Goal: Check status: Check status

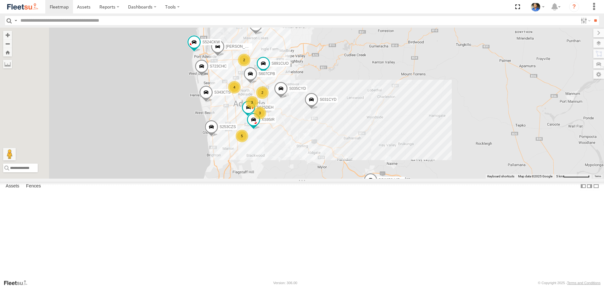
drag, startPoint x: 436, startPoint y: 161, endPoint x: 442, endPoint y: 150, distance: 12.9
click at [442, 151] on div "S343CTS S597CRY S959CNB DD067S MERC S070CPF S723CHC S253CZS S891CUO S662CKG S52…" at bounding box center [302, 103] width 604 height 151
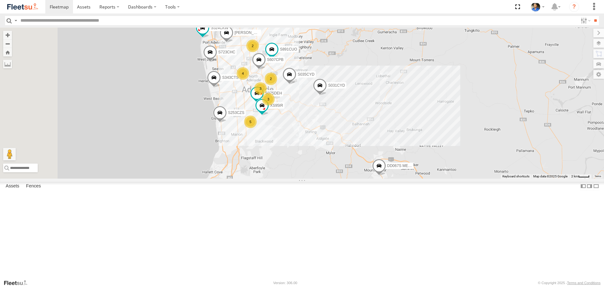
scroll to position [63, 0]
click at [0, 0] on div "S075DEH" at bounding box center [0, 0] width 0 height 0
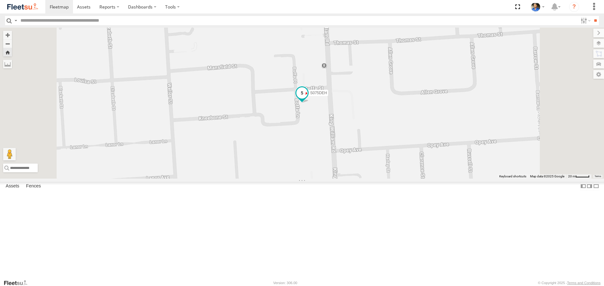
click at [307, 99] on span at bounding box center [301, 92] width 11 height 11
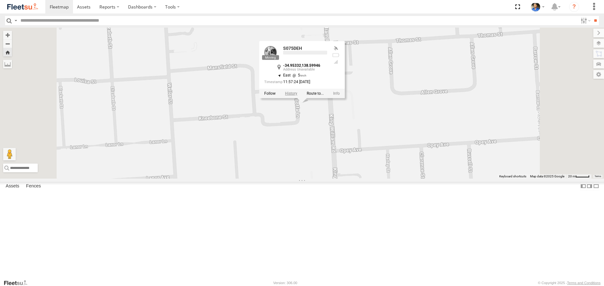
click at [297, 96] on label at bounding box center [291, 93] width 12 height 4
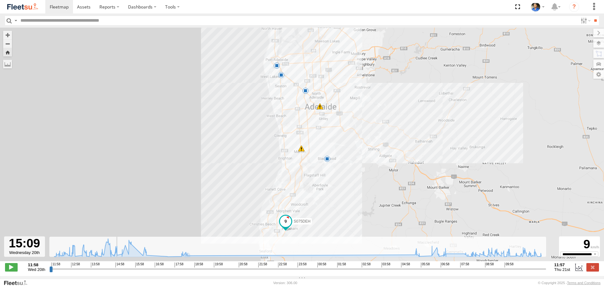
drag, startPoint x: 50, startPoint y: 274, endPoint x: 116, endPoint y: 274, distance: 66.0
click at [116, 272] on input "range" at bounding box center [297, 269] width 496 height 6
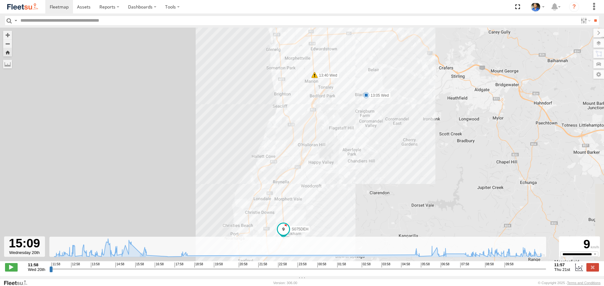
drag, startPoint x: 263, startPoint y: 190, endPoint x: 223, endPoint y: 136, distance: 67.1
click at [223, 136] on div "S075DEH 13:05 Wed 13:40 Wed 18:36 Wed 06:00 Thu" at bounding box center [302, 148] width 604 height 240
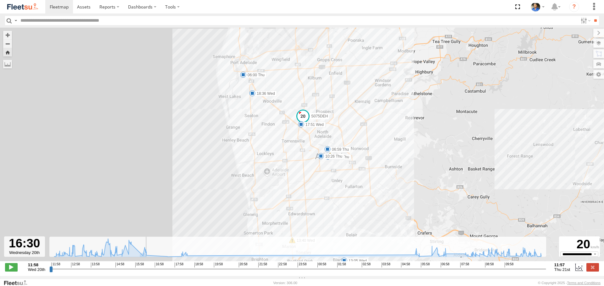
drag, startPoint x: 117, startPoint y: 272, endPoint x: 144, endPoint y: 269, distance: 27.1
click at [144, 269] on input "range" at bounding box center [297, 269] width 496 height 6
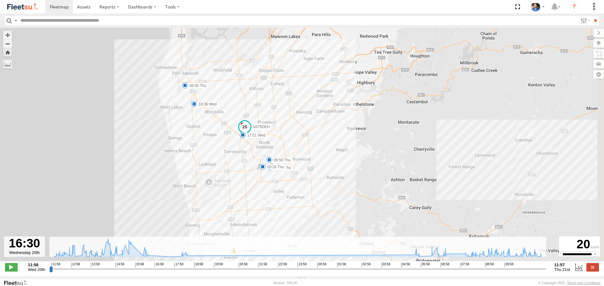
drag, startPoint x: 260, startPoint y: 133, endPoint x: 201, endPoint y: 144, distance: 59.8
click at [201, 144] on div "S075DEH 13:05 Wed 13:40 Wed 18:36 Wed 06:00 Thu 07:20 Thu 10:26 Thu 14 16:37 We…" at bounding box center [302, 148] width 604 height 240
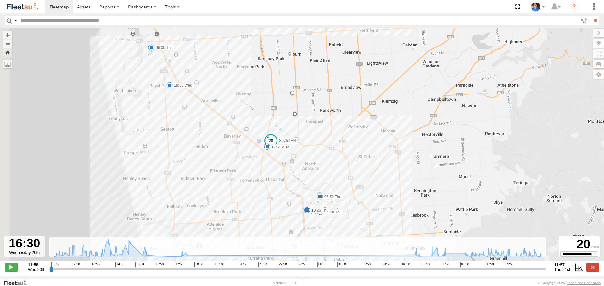
drag, startPoint x: 309, startPoint y: 108, endPoint x: 314, endPoint y: 105, distance: 5.6
click at [314, 105] on div "S075DEH 13:05 Wed 13:40 Wed 18:36 Wed 06:00 Thu 07:20 Thu 10:26 Thu 16:37 Wed 1…" at bounding box center [302, 148] width 604 height 240
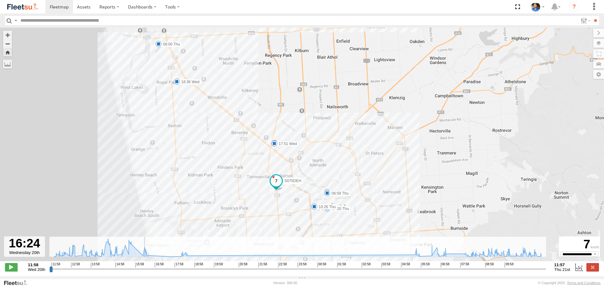
type input "**********"
click at [142, 272] on input "range" at bounding box center [297, 269] width 496 height 6
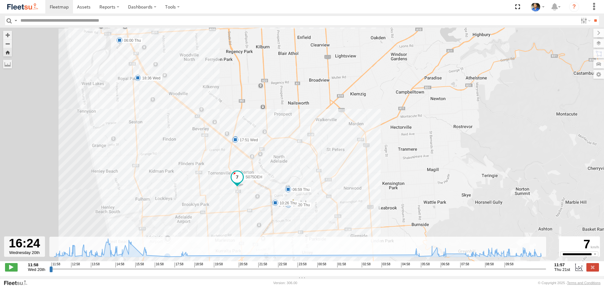
drag, startPoint x: 203, startPoint y: 192, endPoint x: 159, endPoint y: 187, distance: 44.3
click at [159, 187] on div "S075DEH 13:05 Wed 13:40 Wed 18:36 Wed 06:00 Thu 07:20 Thu 10:26 Thu 16:37 Wed 1…" at bounding box center [302, 148] width 604 height 240
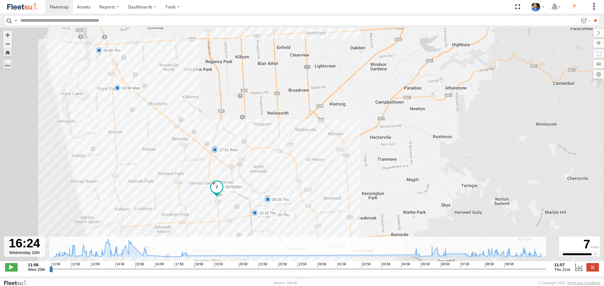
drag, startPoint x: 417, startPoint y: 109, endPoint x: 397, endPoint y: 120, distance: 22.5
click at [397, 120] on div "S075DEH 13:05 Wed 13:40 Wed 18:36 Wed 06:00 Thu 07:20 Thu 10:26 Thu 16:37 Wed 1…" at bounding box center [302, 148] width 604 height 240
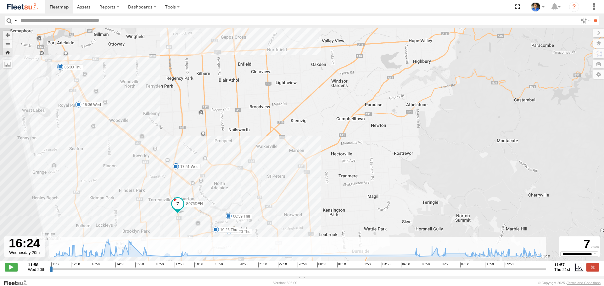
drag, startPoint x: 372, startPoint y: 100, endPoint x: 336, endPoint y: 116, distance: 39.8
click at [336, 116] on div "S075DEH 13:05 Wed 13:40 Wed 18:36 Wed 06:00 Thu 07:20 Thu 10:26 Thu 16:37 Wed 1…" at bounding box center [302, 148] width 604 height 240
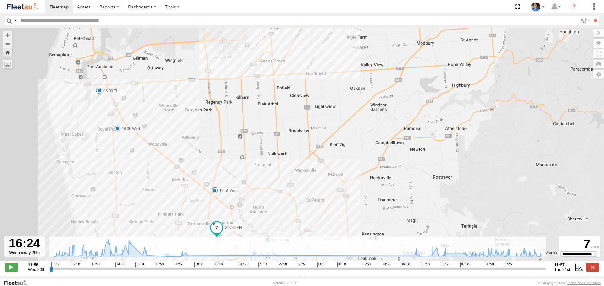
drag, startPoint x: 391, startPoint y: 103, endPoint x: 411, endPoint y: 112, distance: 21.7
click at [411, 112] on div "S075DEH 13:05 Wed 13:40 Wed 18:36 Wed 06:00 Thu 07:20 Thu 10:26 Thu 16:37 Wed 1…" at bounding box center [302, 148] width 604 height 240
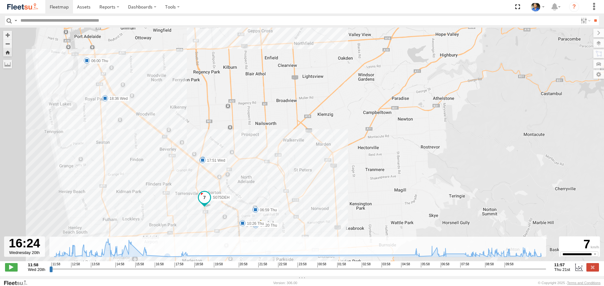
drag, startPoint x: 441, startPoint y: 129, endPoint x: 427, endPoint y: 97, distance: 34.8
click at [427, 97] on div "S075DEH 13:05 Wed 13:40 Wed 18:36 Wed 06:00 Thu 07:20 Thu 10:26 Thu 16:37 Wed 1…" at bounding box center [302, 148] width 604 height 240
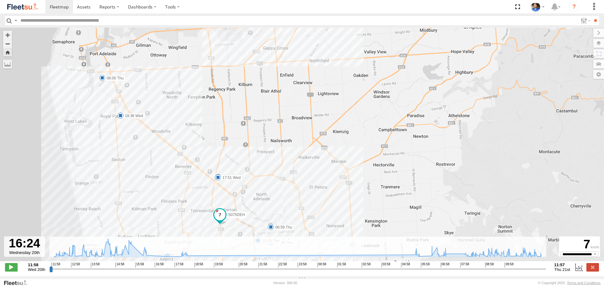
drag, startPoint x: 354, startPoint y: 79, endPoint x: 399, endPoint y: 97, distance: 48.4
click at [399, 97] on div "S075DEH 13:05 Wed 13:40 Wed 18:36 Wed 06:00 Thu 07:20 Thu 10:26 Thu 16:37 Wed 1…" at bounding box center [302, 148] width 604 height 240
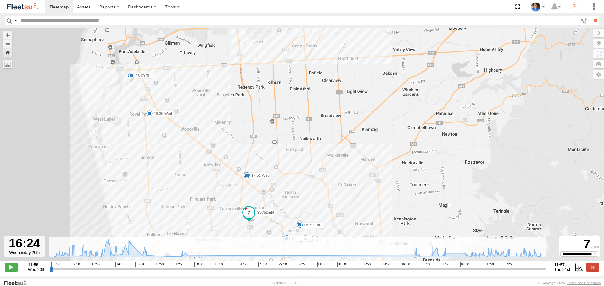
click at [20, 8] on img at bounding box center [22, 7] width 33 height 8
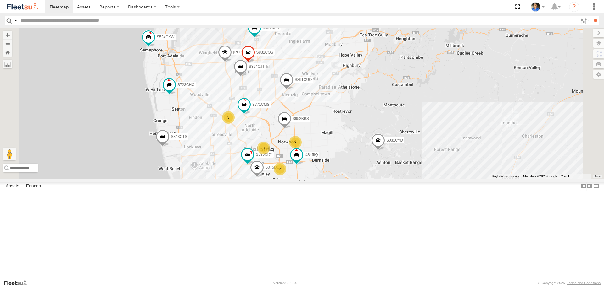
drag, startPoint x: 302, startPoint y: 145, endPoint x: 297, endPoint y: 131, distance: 14.1
click at [297, 132] on div "S343CTS S597CRY S959CNB DD067S MERC S070CPF S723CHC S253CZS S891CUO S662CKG S52…" at bounding box center [302, 103] width 604 height 151
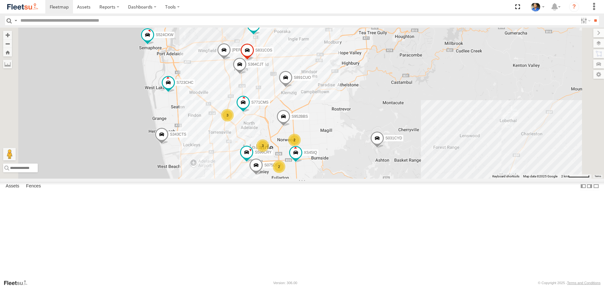
click at [234, 122] on div "3" at bounding box center [227, 115] width 13 height 13
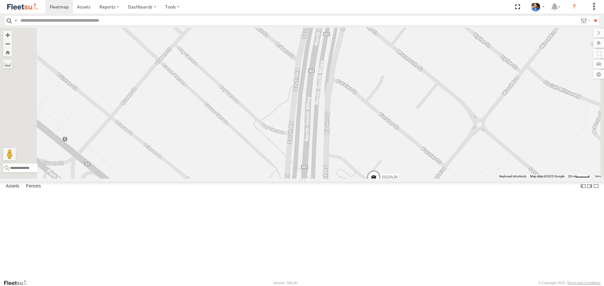
drag, startPoint x: 500, startPoint y: 129, endPoint x: 474, endPoint y: 113, distance: 30.6
click at [474, 113] on div "S343CTS S597CRY S959CNB DD067S MERC S070CPF S723CHC S253CZS S891CUO S662CKG S52…" at bounding box center [302, 103] width 604 height 151
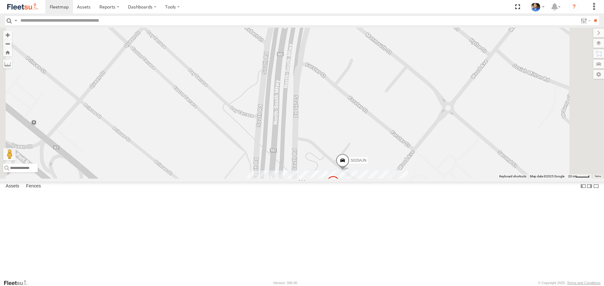
drag, startPoint x: 454, startPoint y: 101, endPoint x: 397, endPoint y: 88, distance: 58.4
click at [398, 88] on div "S343CTS S597CRY S959CNB DD067S MERC S070CPF S723CHC S253CZS S891CUO S662CKG S52…" at bounding box center [302, 103] width 604 height 151
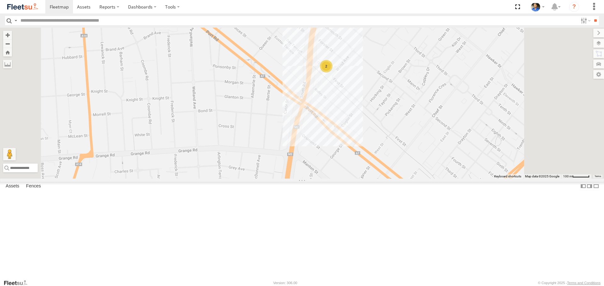
drag, startPoint x: 471, startPoint y: 123, endPoint x: 440, endPoint y: 128, distance: 31.2
click at [440, 128] on div "S343CTS S597CRY S959CNB DD067S MERC S070CPF S723CHC S253CZS S891CUO S662CKG S52…" at bounding box center [302, 103] width 604 height 151
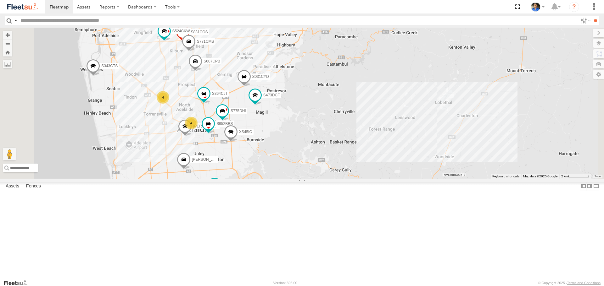
drag, startPoint x: 395, startPoint y: 147, endPoint x: 417, endPoint y: 151, distance: 22.8
click at [416, 151] on div "S343CTS S597CRY S959CNB DD067S MERC S070CPF S253CZS S662CKG S035CYD [PERSON_NAM…" at bounding box center [302, 103] width 604 height 151
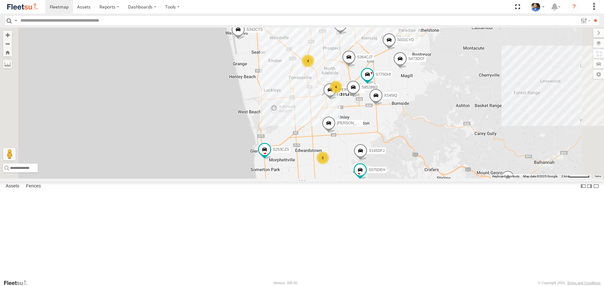
drag, startPoint x: 382, startPoint y: 236, endPoint x: 364, endPoint y: 193, distance: 46.5
click at [364, 179] on div "S343CTS S959CNB DD067S MERC S035CYD S597CRY S070CPF S253CZS S662CKG Steve 5 S14…" at bounding box center [302, 103] width 604 height 151
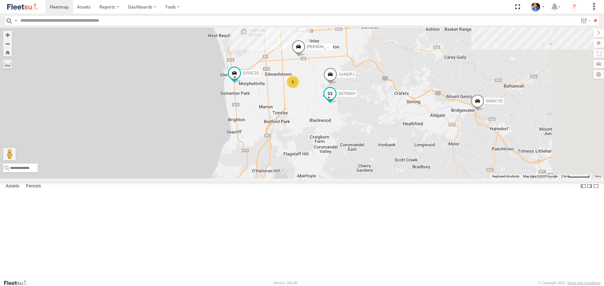
click at [335, 100] on span at bounding box center [329, 93] width 11 height 11
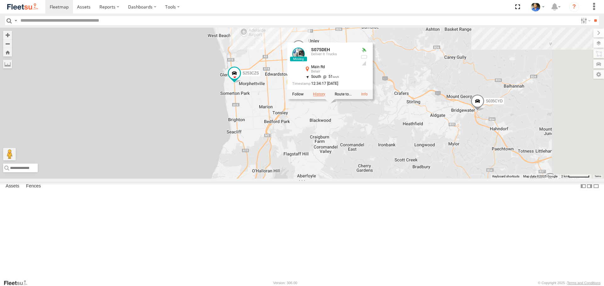
click at [325, 97] on label at bounding box center [319, 94] width 12 height 4
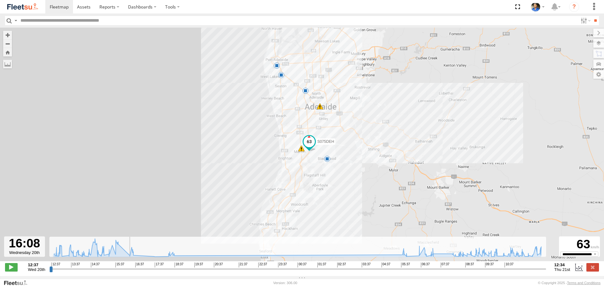
drag, startPoint x: 50, startPoint y: 272, endPoint x: 123, endPoint y: 276, distance: 72.7
click at [123, 272] on input "range" at bounding box center [297, 269] width 496 height 6
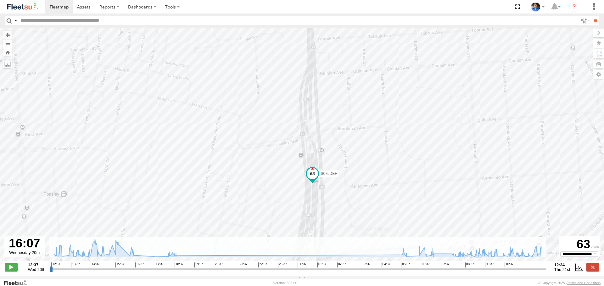
drag, startPoint x: 354, startPoint y: 181, endPoint x: 348, endPoint y: 152, distance: 30.0
click at [348, 152] on div "S075DEH 13:05 Wed 13:40 Wed 18:36 Wed 06:00 Thu" at bounding box center [302, 148] width 604 height 240
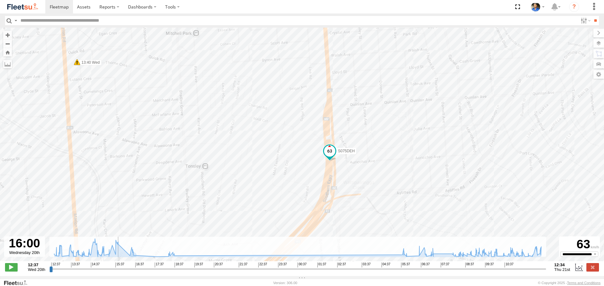
click at [120, 272] on input "range" at bounding box center [297, 269] width 496 height 6
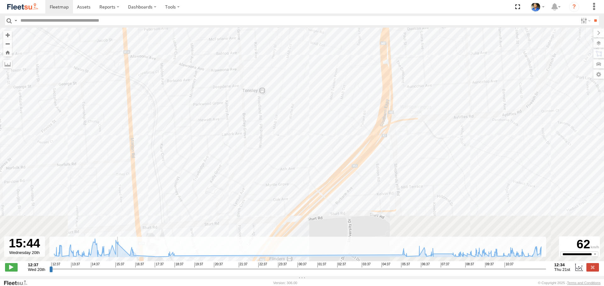
drag, startPoint x: 121, startPoint y: 274, endPoint x: 115, endPoint y: 274, distance: 6.0
click at [115, 272] on input "range" at bounding box center [297, 269] width 496 height 6
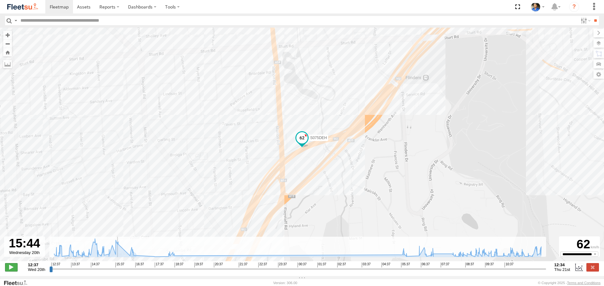
click at [14, 270] on span at bounding box center [11, 267] width 13 height 8
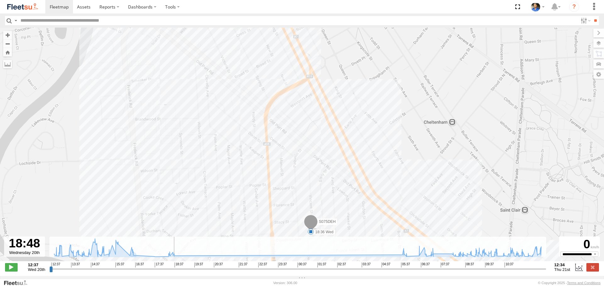
click at [19, 4] on img at bounding box center [22, 7] width 33 height 8
type input "**********"
